Goal: Find specific page/section

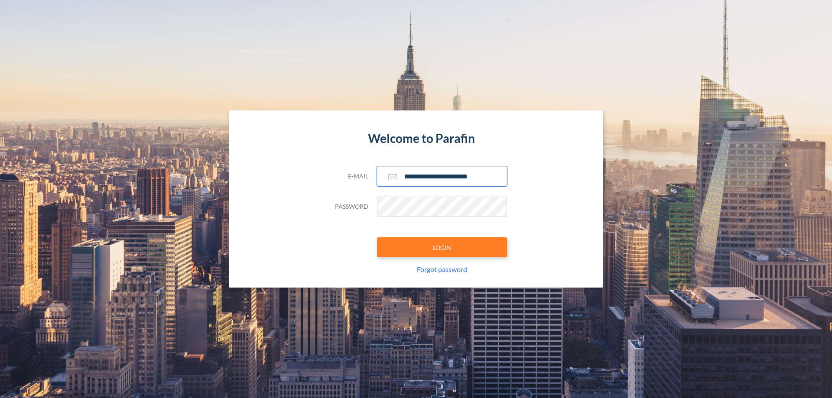
type input "**********"
click at [442, 248] on button "LOGIN" at bounding box center [442, 248] width 130 height 20
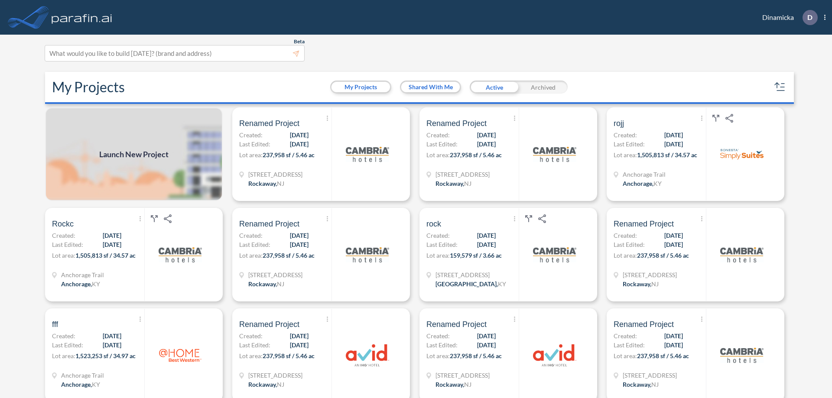
scroll to position [2, 0]
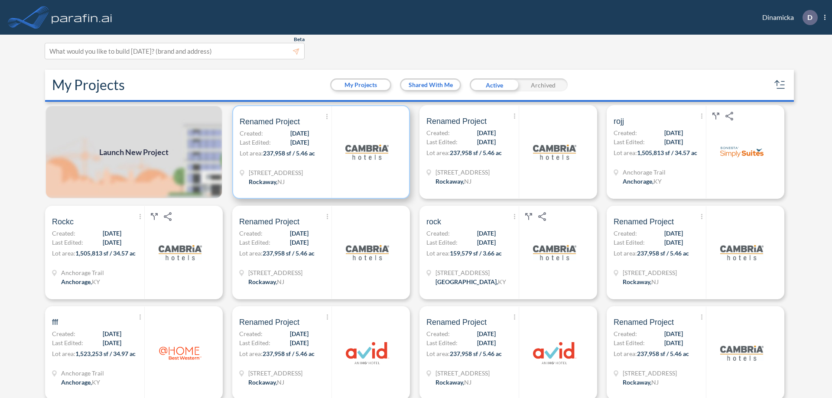
click at [319, 152] on p "Lot area: 237,958 sf / 5.46 ac" at bounding box center [286, 155] width 92 height 13
